Goal: Information Seeking & Learning: Learn about a topic

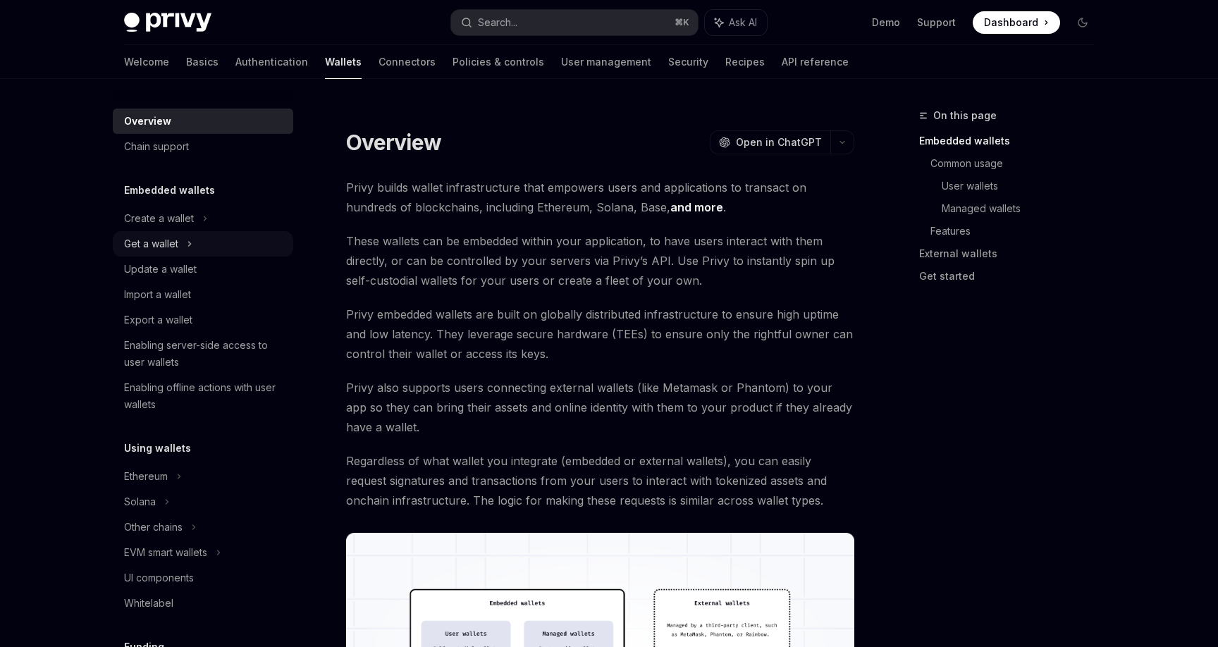
click at [233, 245] on div "Get a wallet" at bounding box center [203, 243] width 181 height 25
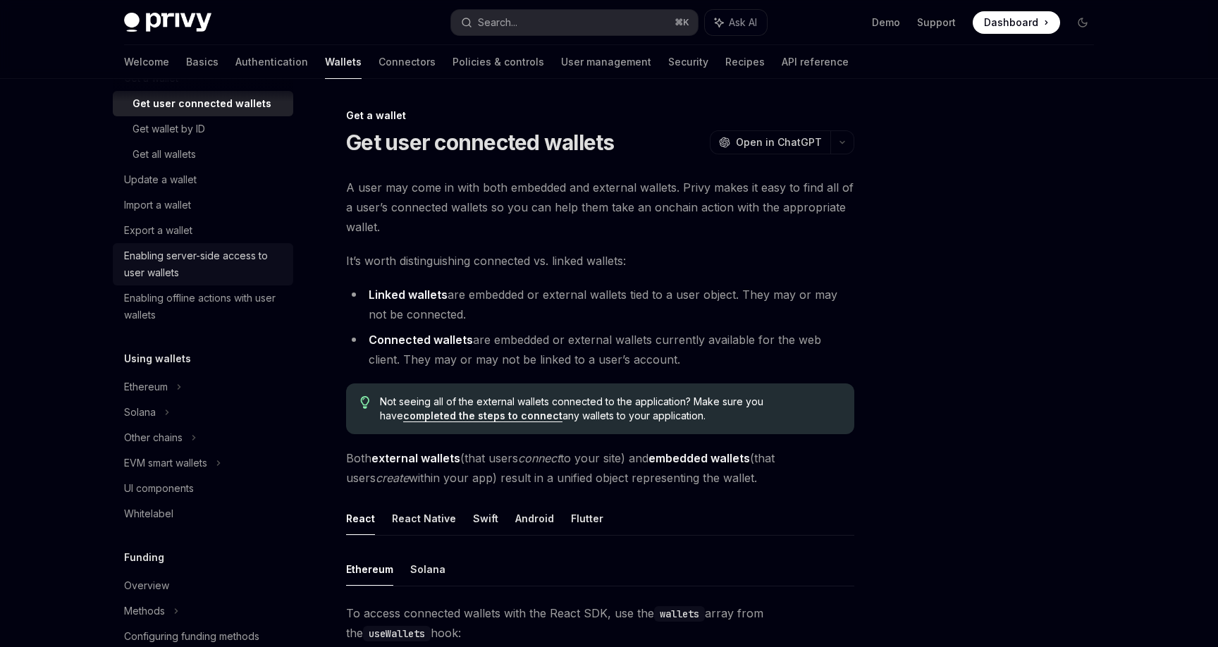
scroll to position [163, 0]
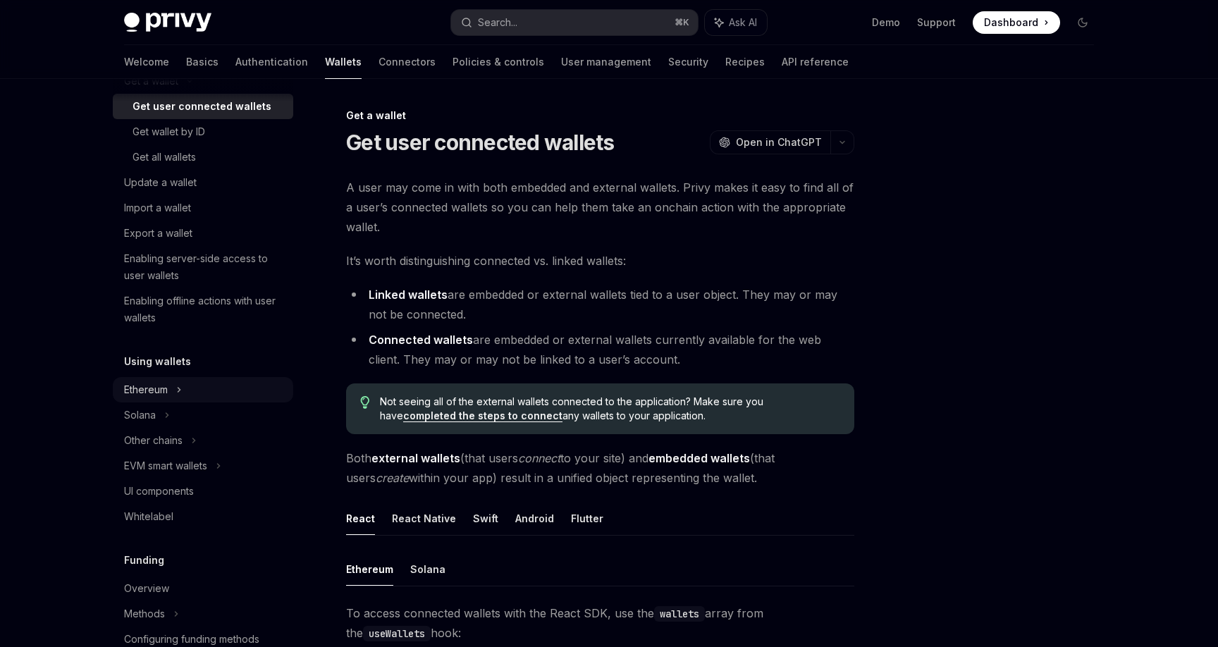
click at [171, 68] on div "Ethereum" at bounding box center [203, 55] width 181 height 25
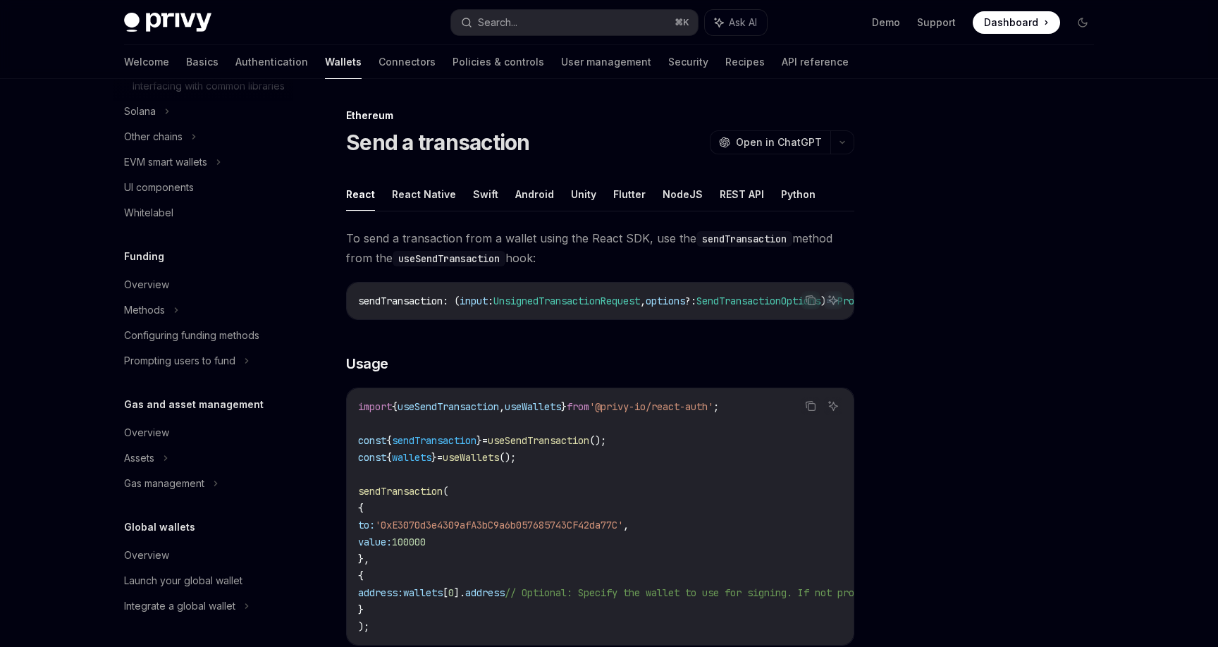
scroll to position [712, 0]
click at [193, 549] on div "Overview" at bounding box center [204, 555] width 161 height 17
type textarea "*"
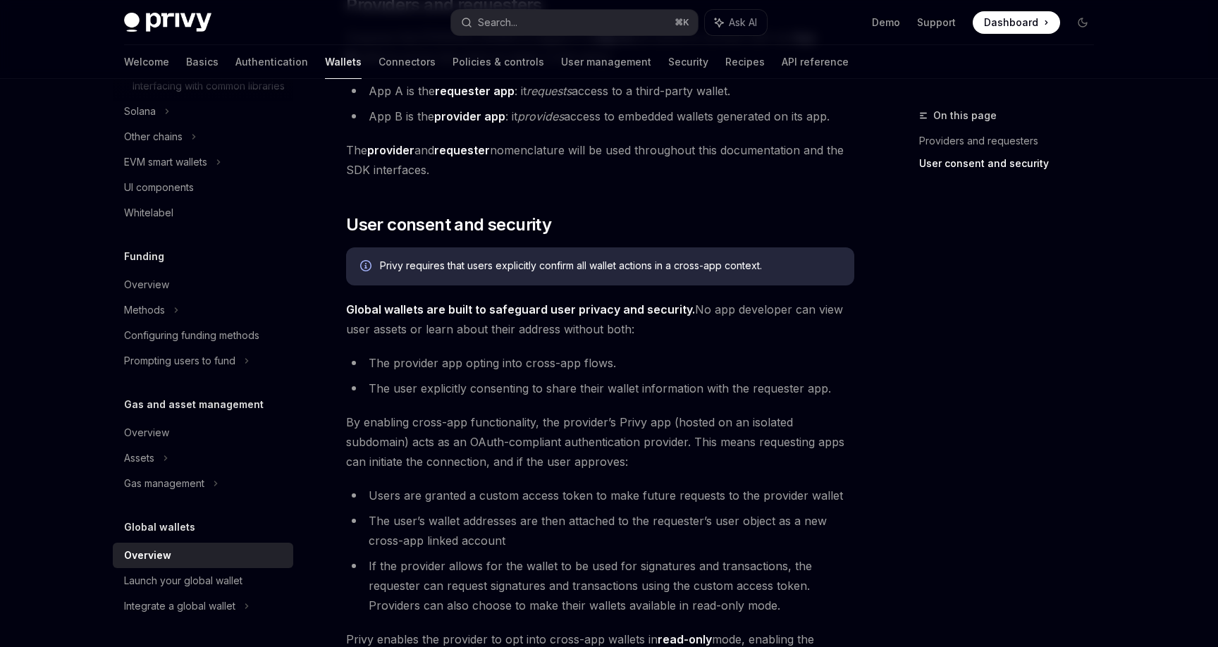
scroll to position [752, 0]
